Goal: Find specific fact: Find specific fact

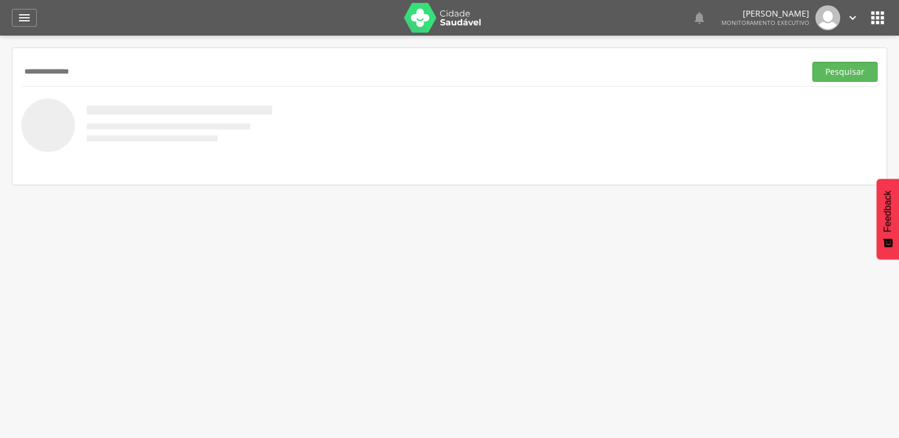
click at [812, 62] on button "Pesquisar" at bounding box center [844, 72] width 65 height 20
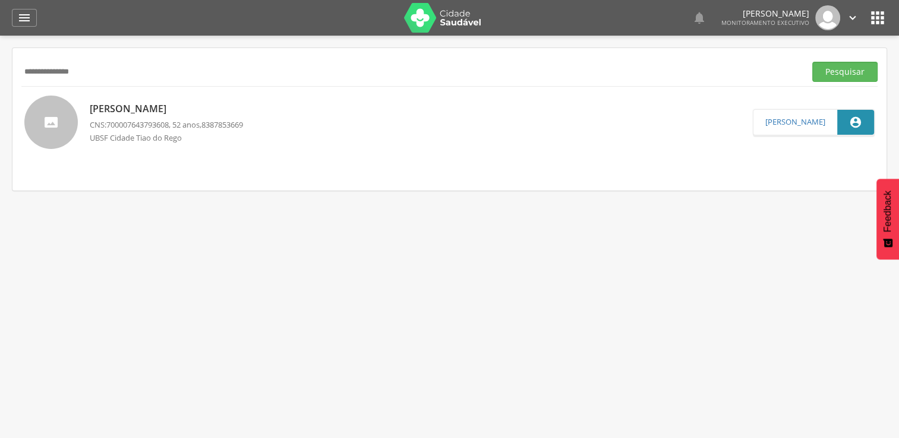
click at [125, 72] on input "**********" at bounding box center [410, 72] width 779 height 20
type input "*"
click at [812, 62] on button "Pesquisar" at bounding box center [844, 72] width 65 height 20
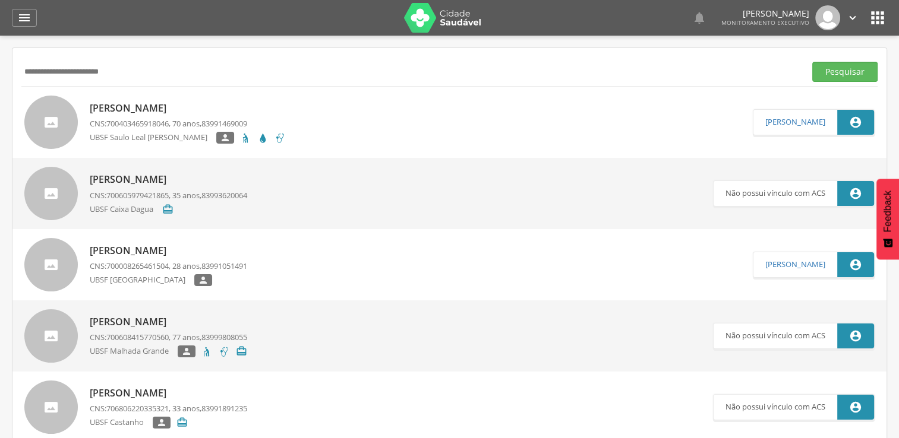
click at [277, 113] on p "[PERSON_NAME]" at bounding box center [188, 109] width 196 height 14
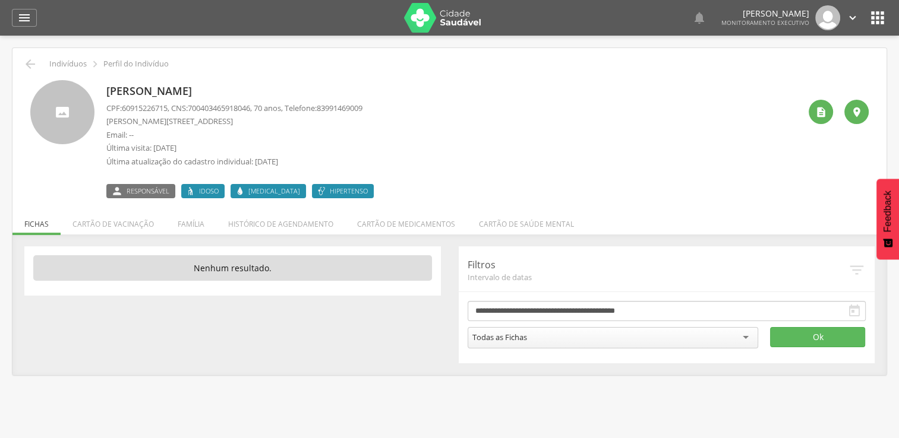
scroll to position [36, 0]
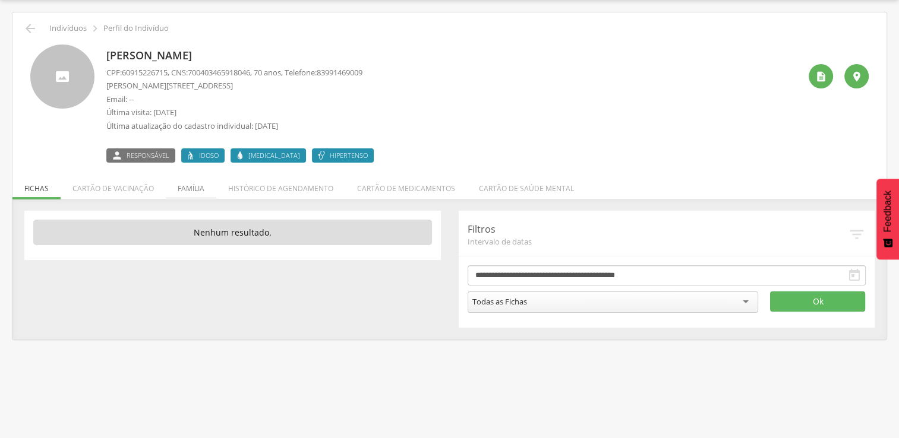
click at [174, 190] on li "Família" at bounding box center [191, 186] width 50 height 28
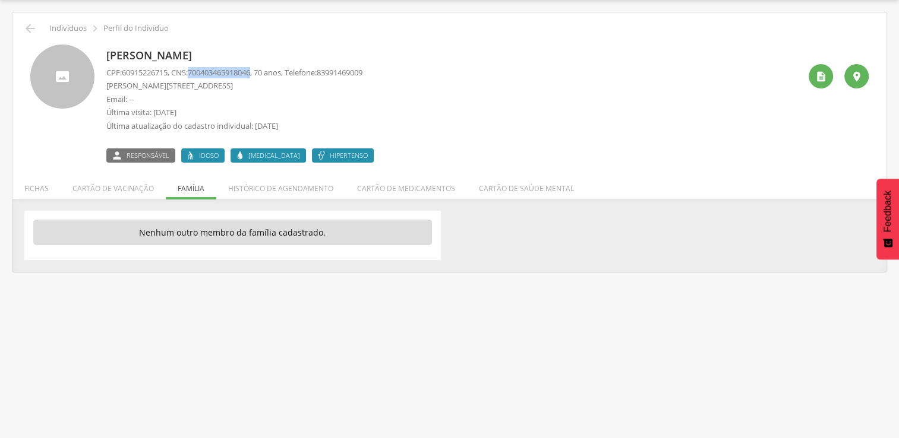
drag, startPoint x: 194, startPoint y: 74, endPoint x: 261, endPoint y: 74, distance: 66.5
click at [261, 74] on p "CPF: 60915226715 , CNS: [PHONE_NUMBER] , 70 anos, Telefone: [PHONE_NUMBER]" at bounding box center [234, 72] width 256 height 11
copy span "700403465918046"
click at [27, 21] on icon "" at bounding box center [30, 28] width 14 height 14
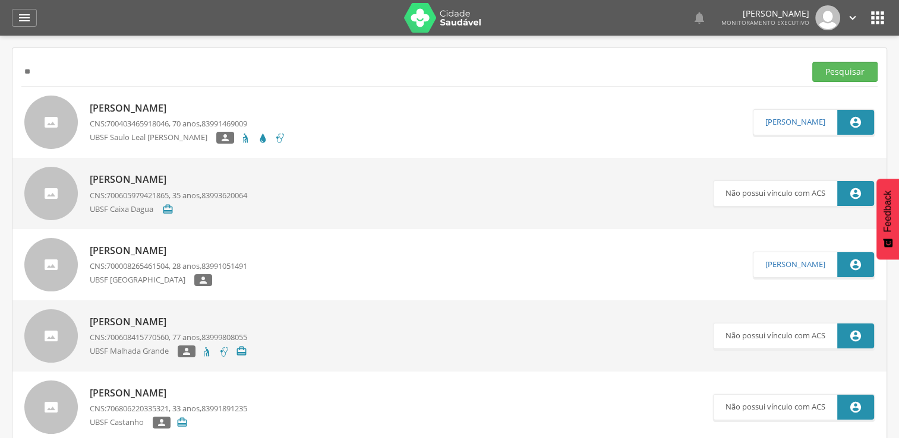
type input "*"
type input "**********"
click at [812, 62] on button "Pesquisar" at bounding box center [844, 72] width 65 height 20
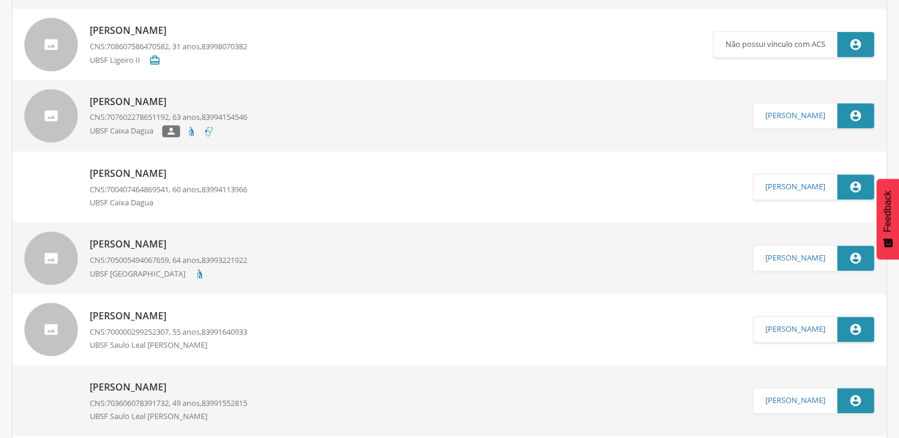
scroll to position [535, 0]
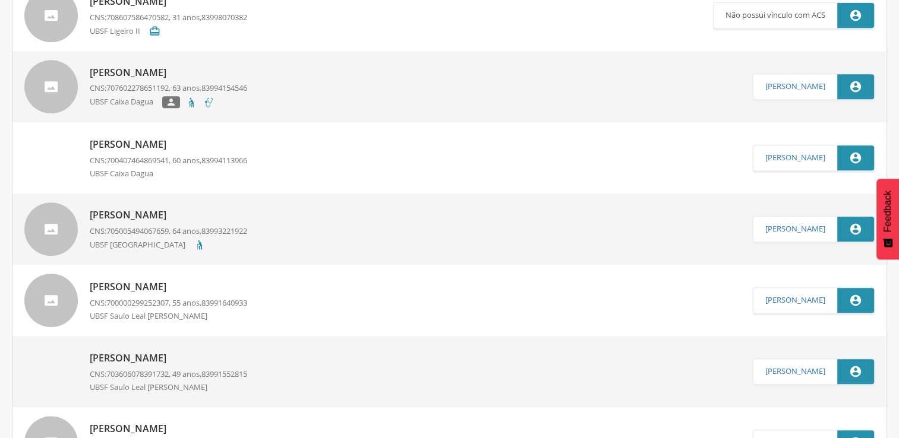
click at [197, 239] on div "UBSF [GEOGRAPHIC_DATA]" at bounding box center [168, 246] width 157 height 14
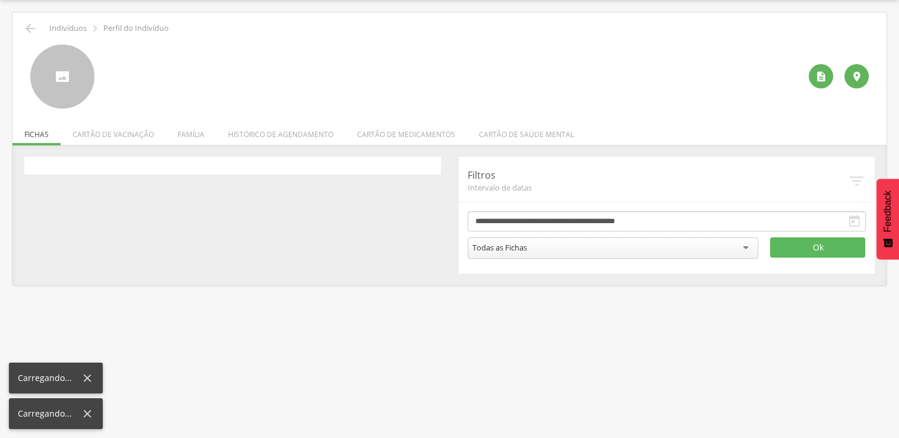
scroll to position [36, 0]
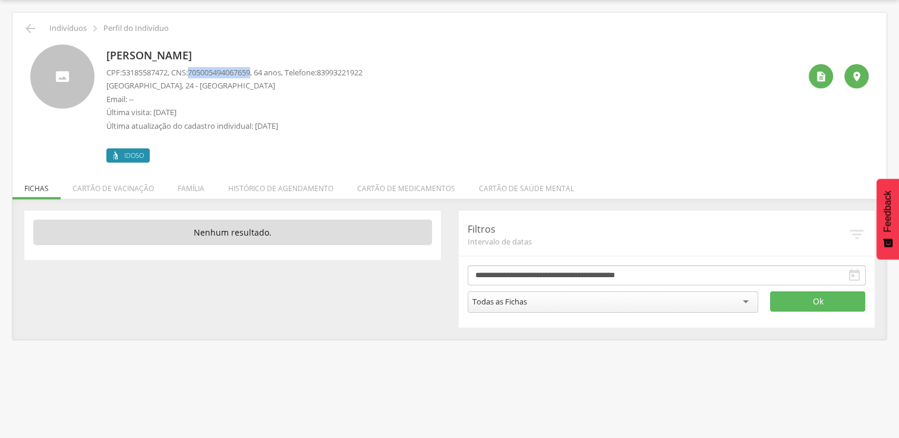
drag, startPoint x: 196, startPoint y: 72, endPoint x: 259, endPoint y: 72, distance: 63.0
click at [250, 72] on span "705005494067659" at bounding box center [219, 72] width 62 height 11
copy span "705005494067659"
